Goal: Task Accomplishment & Management: Use online tool/utility

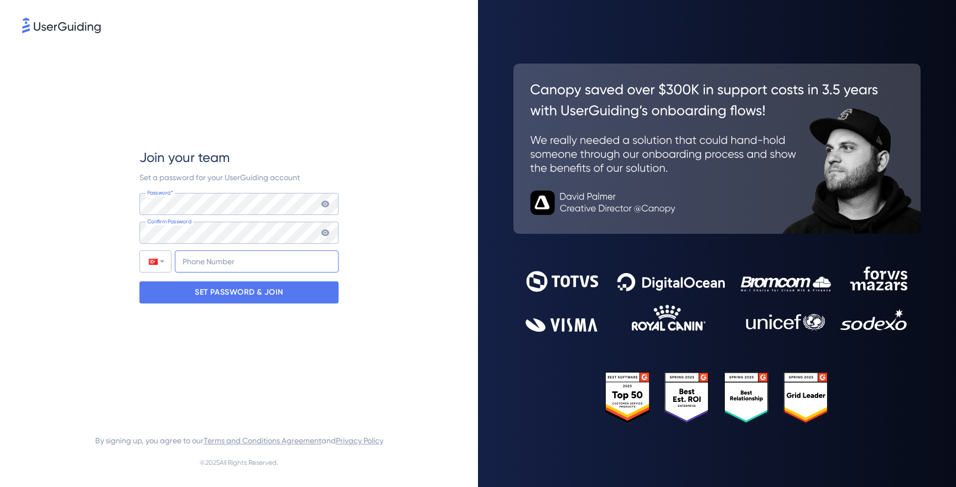
click at [238, 267] on input "+90" at bounding box center [257, 262] width 164 height 22
type input "[PHONE_NUMBER]"
click at [249, 293] on p "SET PASSWORD & JOIN" at bounding box center [239, 293] width 89 height 18
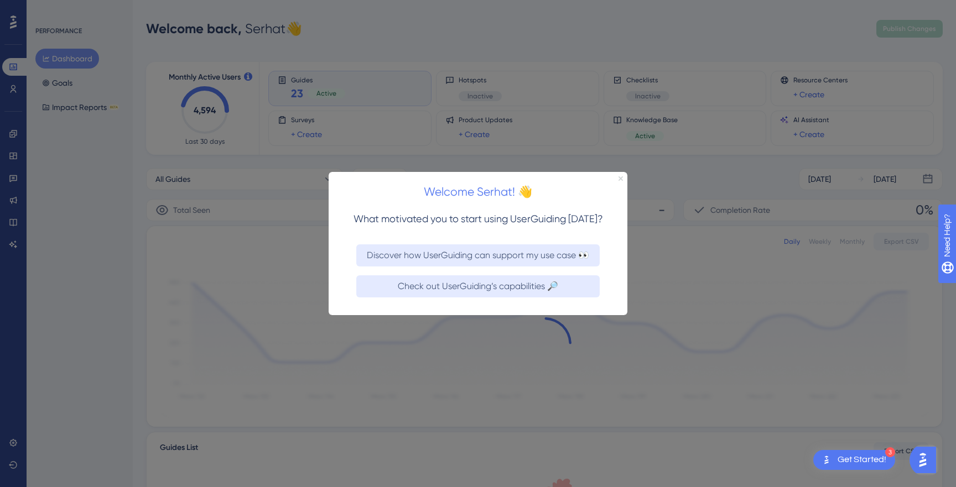
click at [622, 178] on icon "Close Preview" at bounding box center [620, 178] width 4 height 4
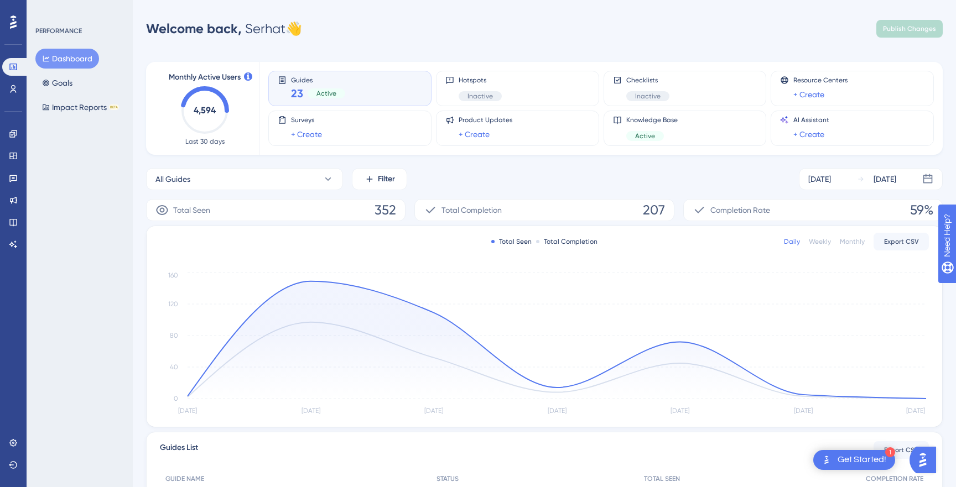
click at [646, 34] on div "Welcome back, Serhat 👋 Publish Changes" at bounding box center [544, 29] width 797 height 22
click at [13, 133] on icon at bounding box center [13, 133] width 9 height 9
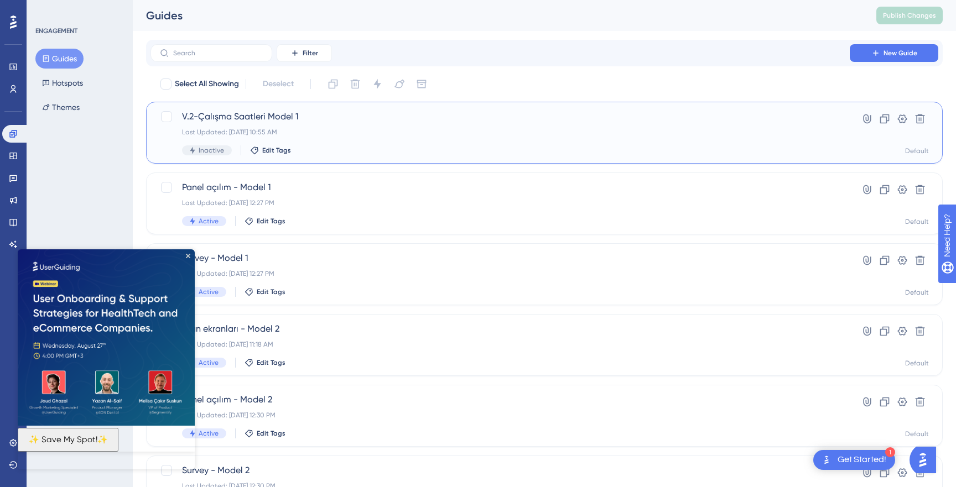
click at [617, 138] on div "V.2-Çalışma Saatleri Model 1 Last Updated: [DATE] 10:55 AM Inactive Edit Tags" at bounding box center [500, 132] width 636 height 45
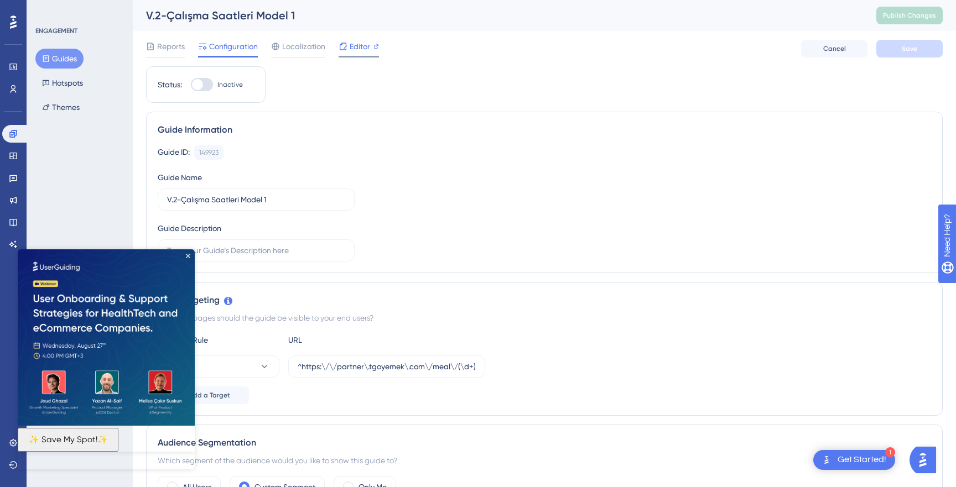
click at [364, 48] on span "Editor" at bounding box center [360, 46] width 20 height 13
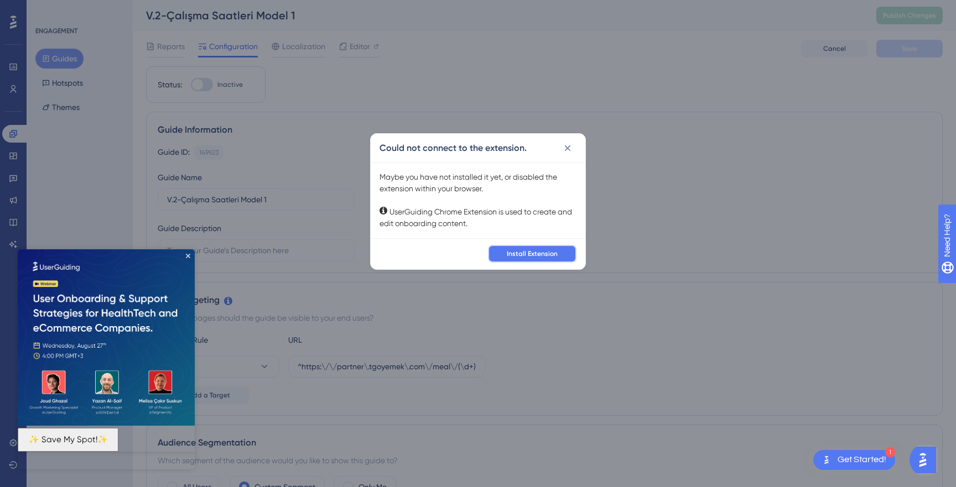
click at [526, 251] on span "Install Extension" at bounding box center [532, 253] width 51 height 9
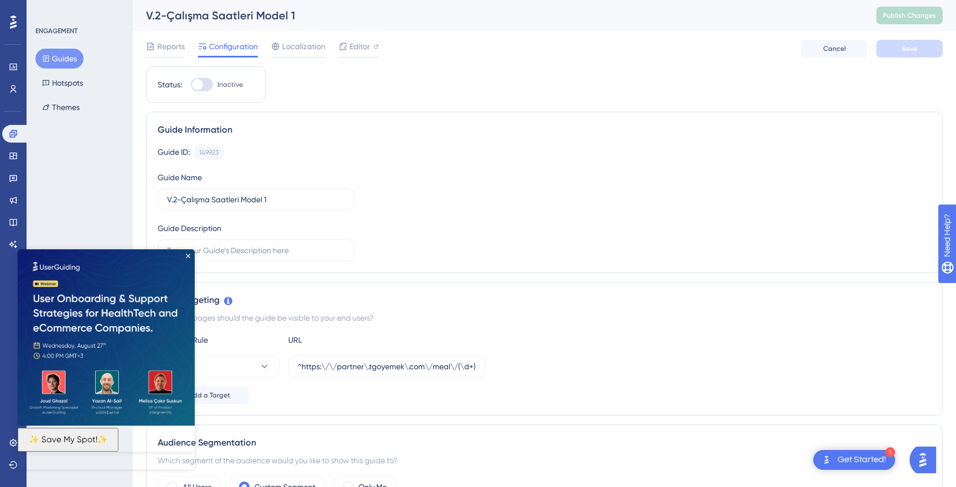
click at [348, 38] on div "Reports Configuration Localization Editor Cancel Save" at bounding box center [544, 48] width 797 height 35
click at [350, 45] on span "Editor" at bounding box center [360, 46] width 20 height 13
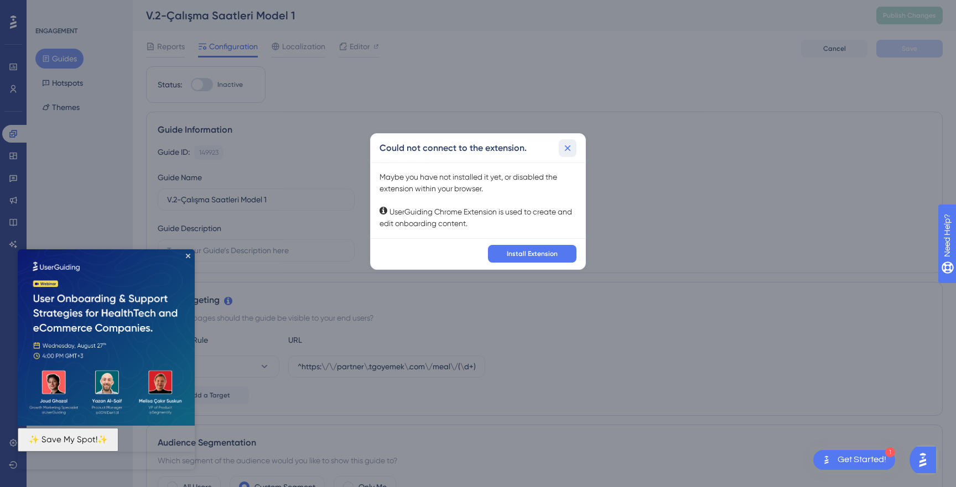
click at [568, 145] on icon at bounding box center [567, 148] width 11 height 11
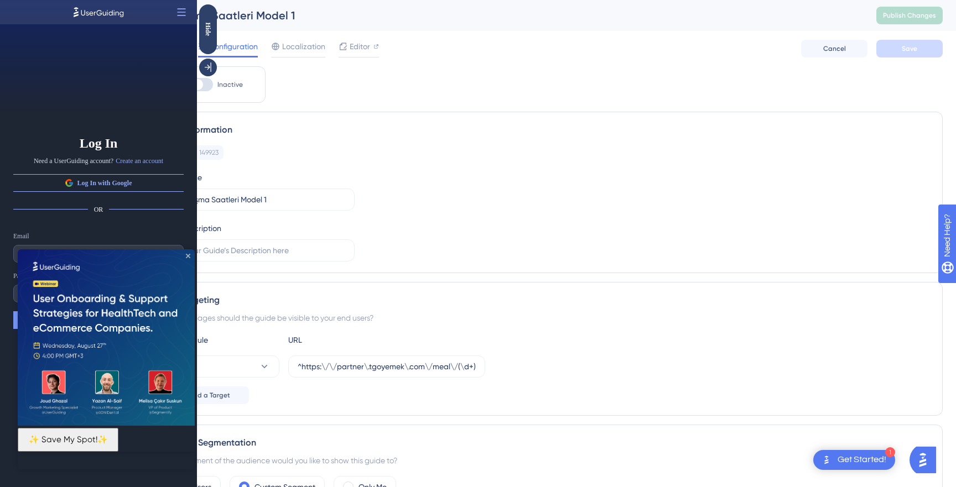
click at [188, 256] on icon "Close Preview" at bounding box center [188, 255] width 4 height 4
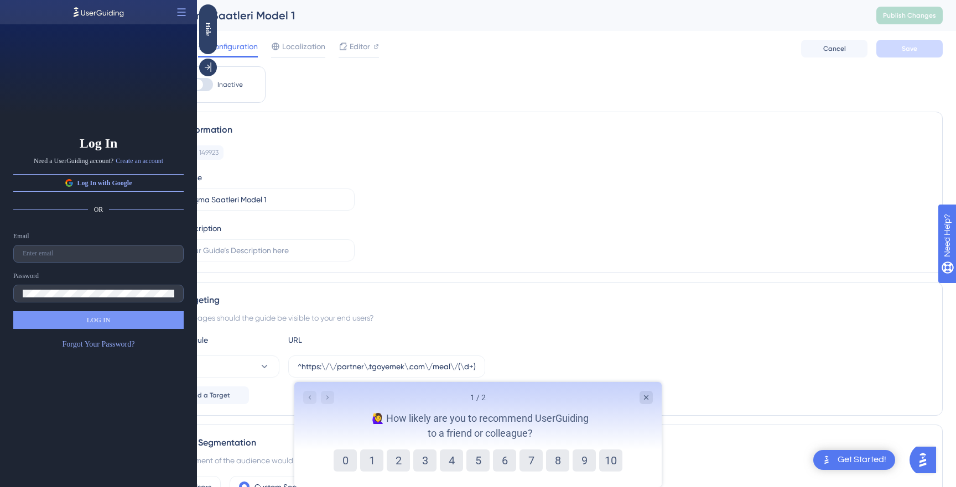
click at [335, 136] on div "Guide Information" at bounding box center [544, 129] width 773 height 13
click at [354, 53] on div "Editor" at bounding box center [359, 49] width 40 height 18
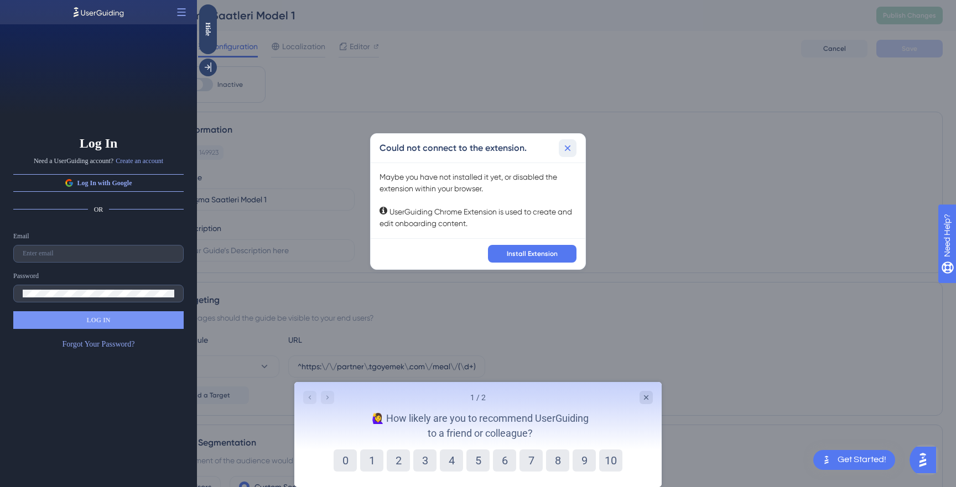
click at [569, 150] on icon at bounding box center [567, 148] width 11 height 11
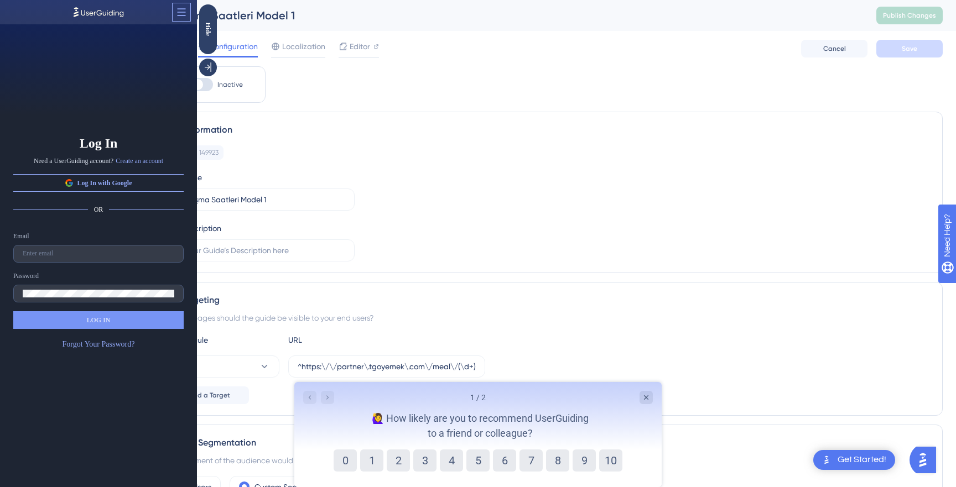
click at [182, 12] on icon at bounding box center [181, 12] width 11 height 11
click at [170, 44] on div "Close the Builder Close the Builder" at bounding box center [142, 39] width 85 height 18
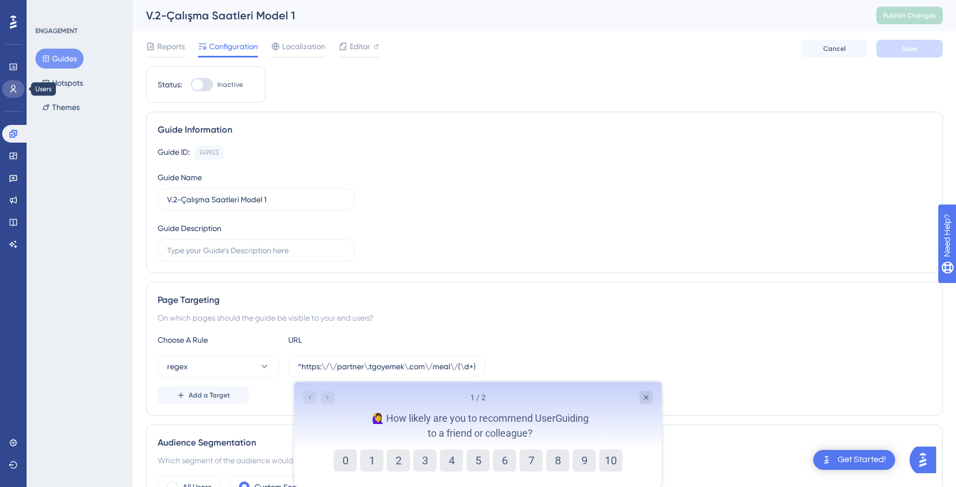
click at [16, 86] on icon at bounding box center [13, 89] width 9 height 9
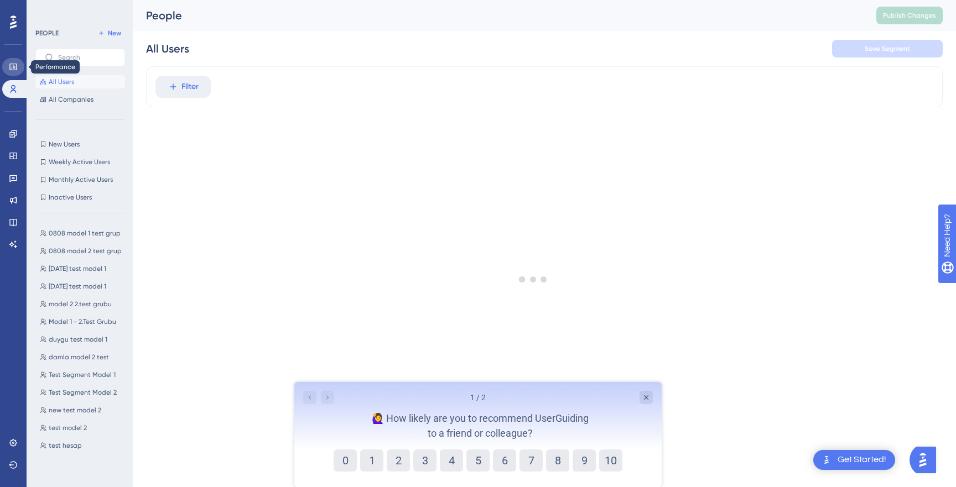
click at [12, 66] on icon at bounding box center [13, 67] width 9 height 9
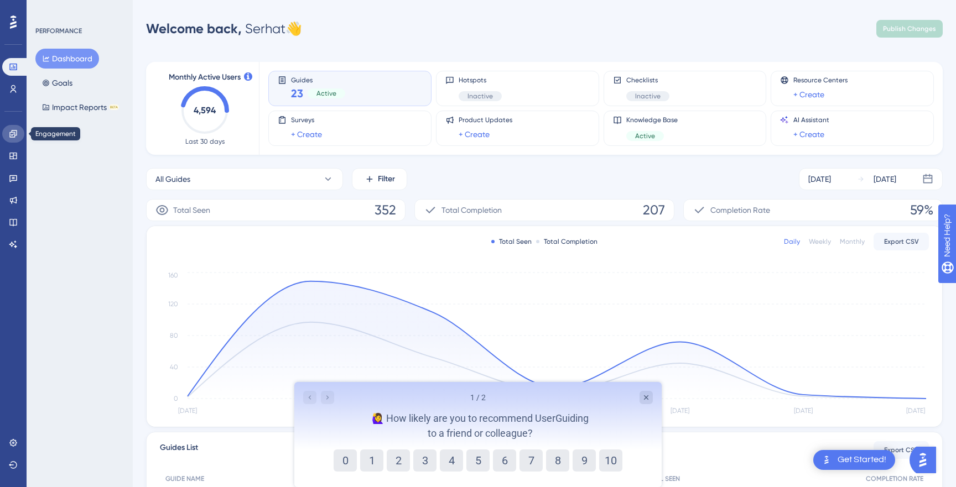
click at [12, 139] on link at bounding box center [13, 134] width 22 height 18
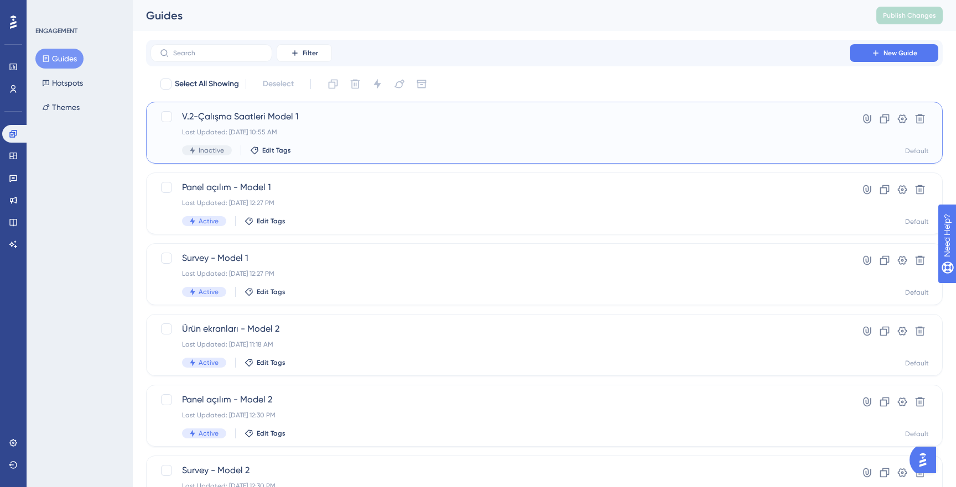
click at [359, 124] on div "V.2-Çalışma Saatleri Model 1 Last Updated: [DATE] 10:55 AM Inactive Edit Tags" at bounding box center [500, 132] width 636 height 45
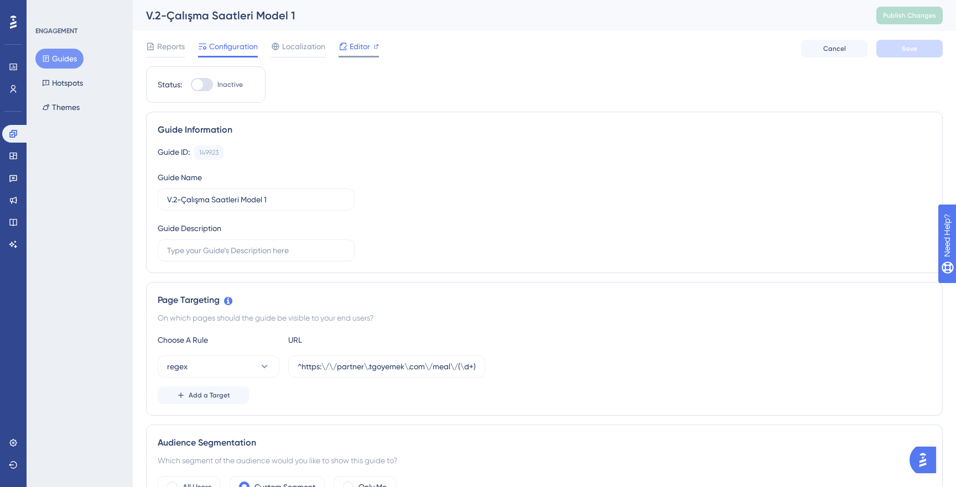
click at [350, 44] on span "Editor" at bounding box center [360, 46] width 20 height 13
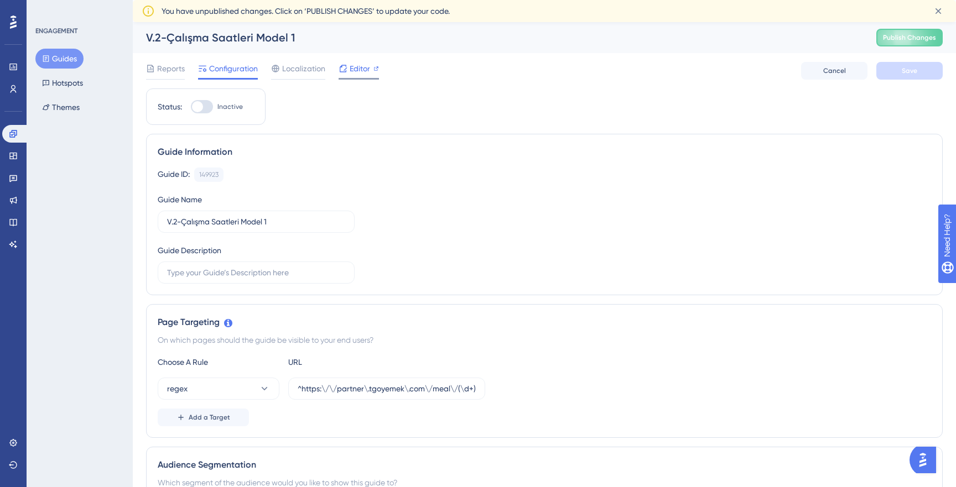
click at [360, 65] on span "Editor" at bounding box center [360, 68] width 20 height 13
